Goal: Task Accomplishment & Management: Use online tool/utility

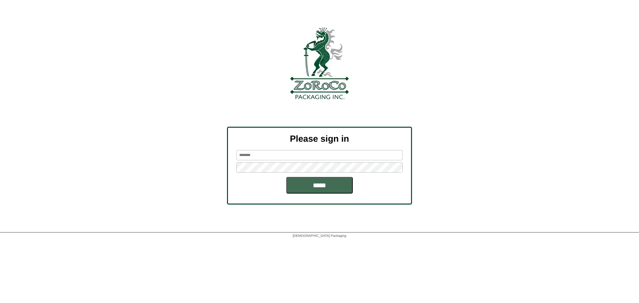
type input "*******"
click at [301, 179] on input "*****" at bounding box center [319, 185] width 67 height 17
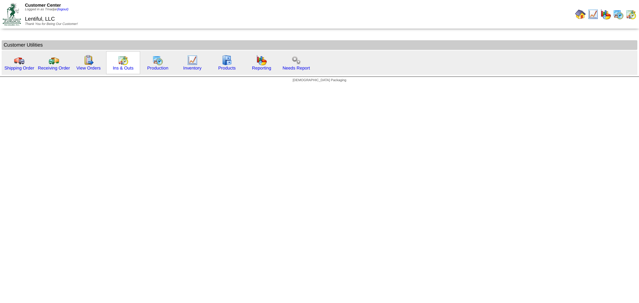
click at [124, 61] on img at bounding box center [123, 60] width 11 height 11
